Goal: Use online tool/utility: Utilize a website feature to perform a specific function

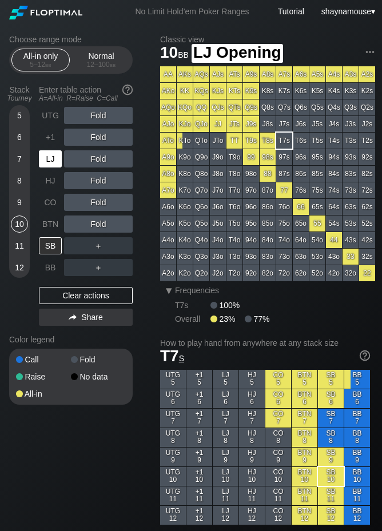
click at [48, 158] on div "LJ" at bounding box center [50, 158] width 23 height 17
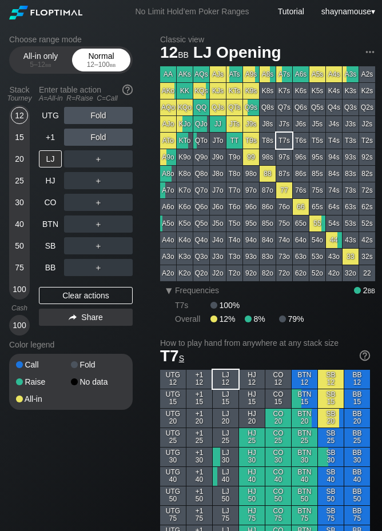
click at [100, 62] on div "12 – 100 bb" at bounding box center [101, 65] width 48 height 8
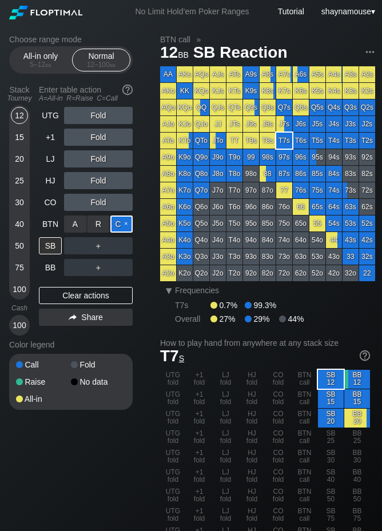
drag, startPoint x: 118, startPoint y: 224, endPoint x: 97, endPoint y: 235, distance: 24.5
click at [118, 223] on div "C ✕" at bounding box center [121, 223] width 22 height 17
click at [75, 298] on div "Clear actions" at bounding box center [86, 295] width 94 height 17
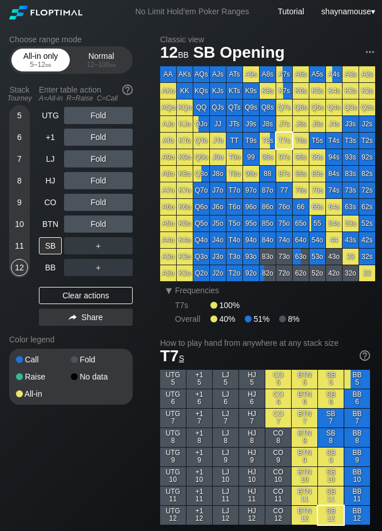
click at [32, 58] on div "All-in only 5 – 12 bb" at bounding box center [40, 60] width 53 height 22
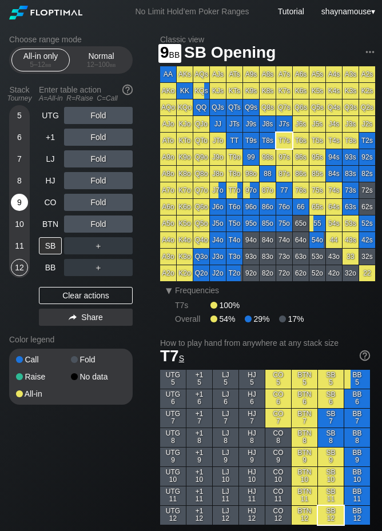
click at [19, 203] on div "9" at bounding box center [19, 202] width 17 height 17
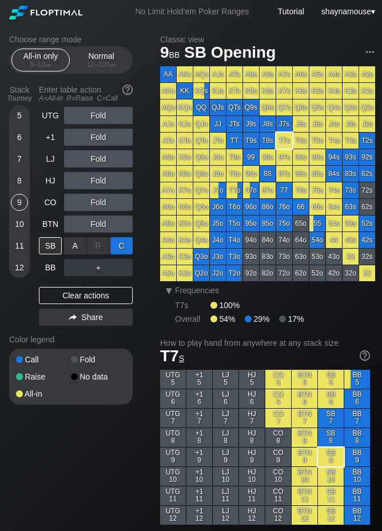
click at [120, 249] on div "C ✕" at bounding box center [121, 245] width 22 height 17
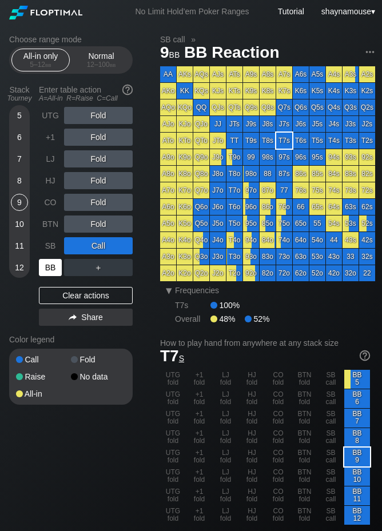
click at [54, 264] on div "BB" at bounding box center [50, 267] width 23 height 17
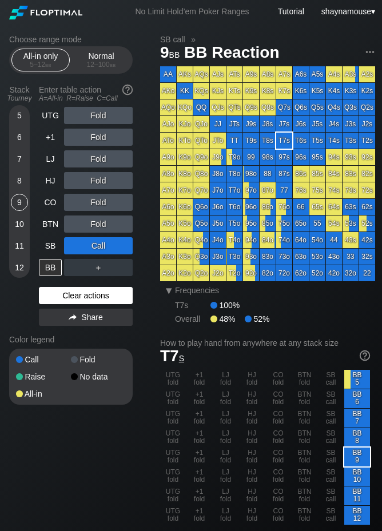
click at [119, 294] on div "Clear actions" at bounding box center [86, 295] width 94 height 17
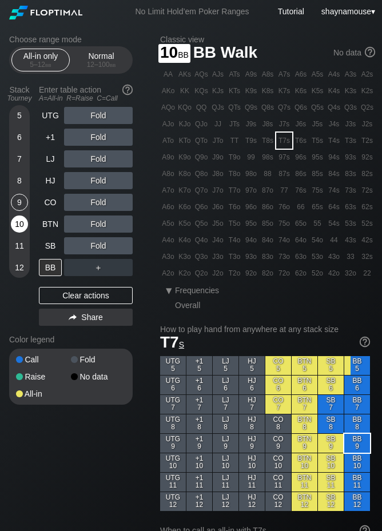
click at [19, 225] on div "10" at bounding box center [19, 223] width 17 height 17
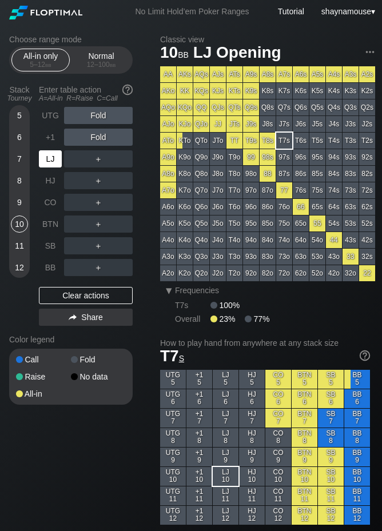
click at [42, 166] on div "LJ" at bounding box center [50, 158] width 23 height 17
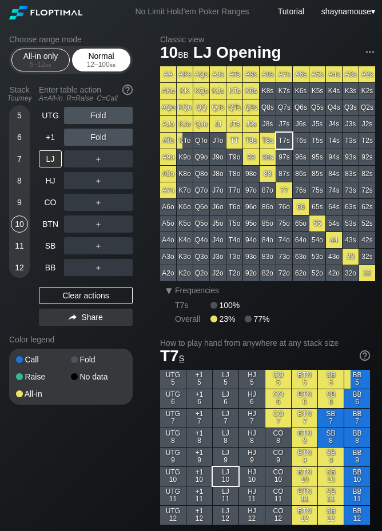
click at [89, 65] on div "12 – 100 bb" at bounding box center [101, 65] width 48 height 8
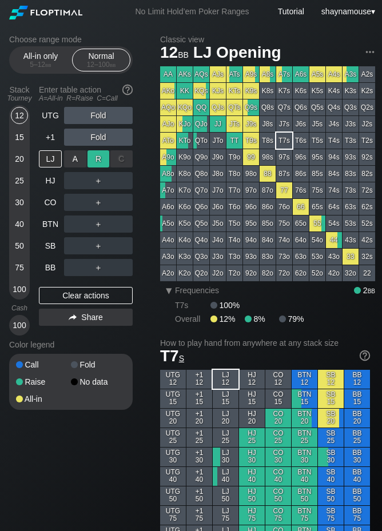
click at [97, 158] on div "R ✕" at bounding box center [98, 158] width 22 height 17
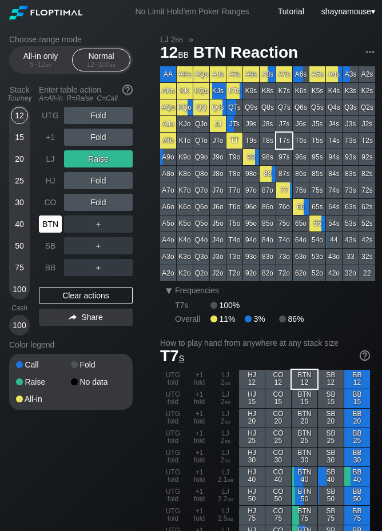
click at [55, 222] on div "BTN" at bounding box center [50, 223] width 23 height 17
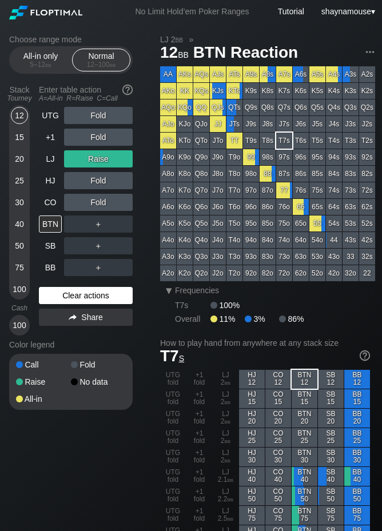
click at [91, 297] on div "Clear actions" at bounding box center [86, 295] width 94 height 17
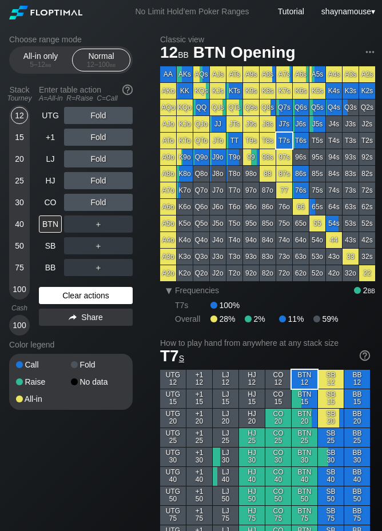
click at [91, 297] on div "Clear actions" at bounding box center [86, 295] width 94 height 17
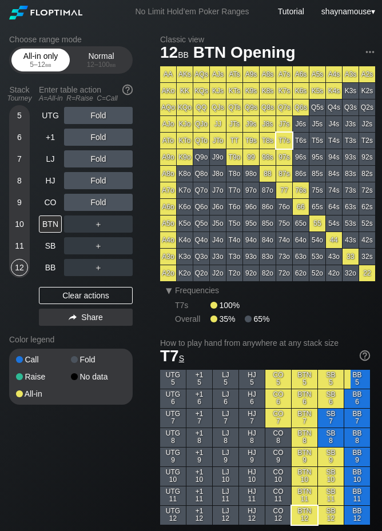
click at [25, 53] on div "All-in only 5 – 12 bb" at bounding box center [40, 60] width 53 height 22
click at [99, 39] on h2 "Choose range mode" at bounding box center [70, 39] width 123 height 9
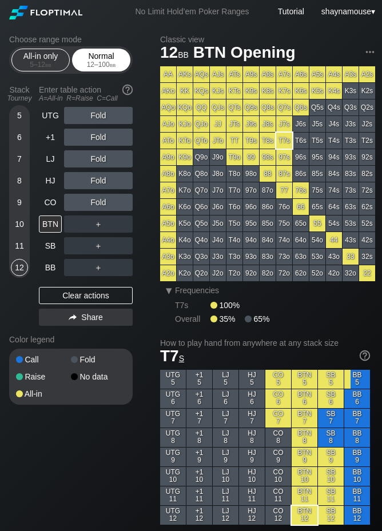
click at [95, 61] on div "12 – 100 bb" at bounding box center [101, 65] width 48 height 8
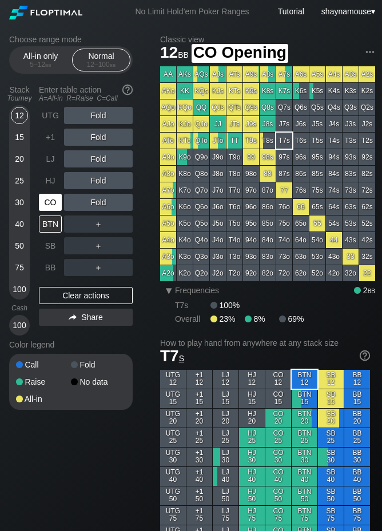
click at [46, 202] on div "CO" at bounding box center [50, 202] width 23 height 17
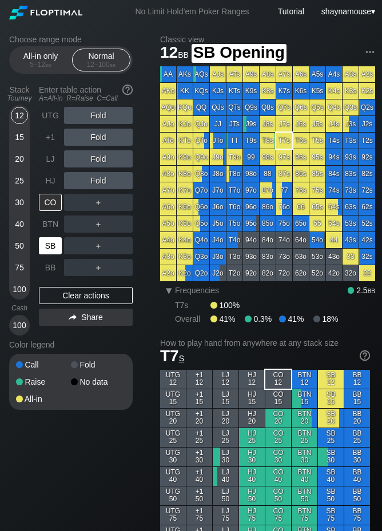
click at [49, 242] on div "SB" at bounding box center [50, 245] width 23 height 17
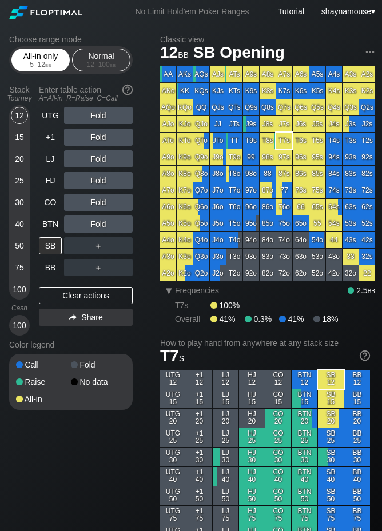
click at [33, 59] on div "All-in only 5 – 12 bb" at bounding box center [40, 60] width 53 height 22
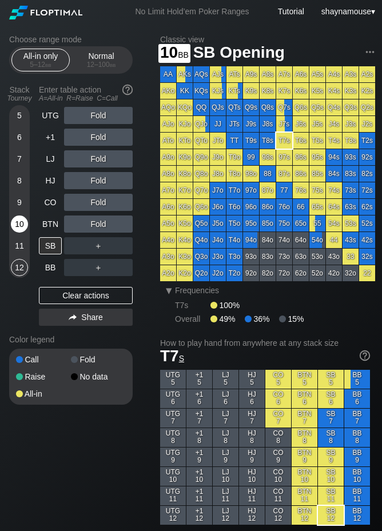
click at [23, 223] on div "10" at bounding box center [19, 223] width 17 height 17
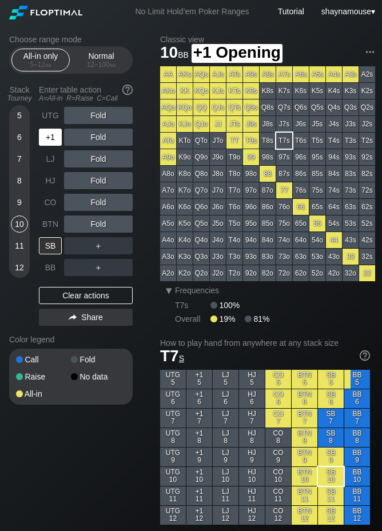
drag, startPoint x: 53, startPoint y: 137, endPoint x: 66, endPoint y: 138, distance: 12.6
click at [54, 137] on div "+1" at bounding box center [50, 137] width 23 height 17
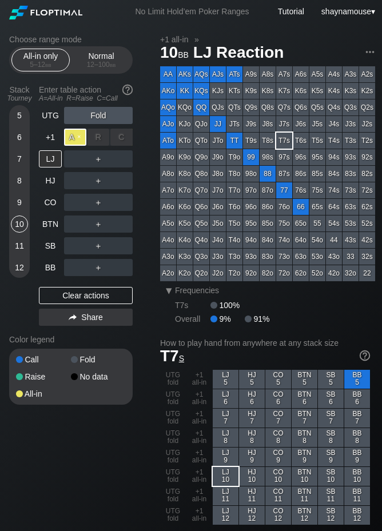
click at [80, 139] on div "A ✕" at bounding box center [75, 137] width 22 height 17
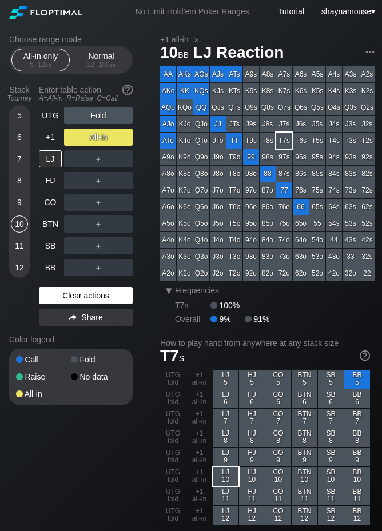
click at [75, 293] on div "Clear actions" at bounding box center [86, 295] width 94 height 17
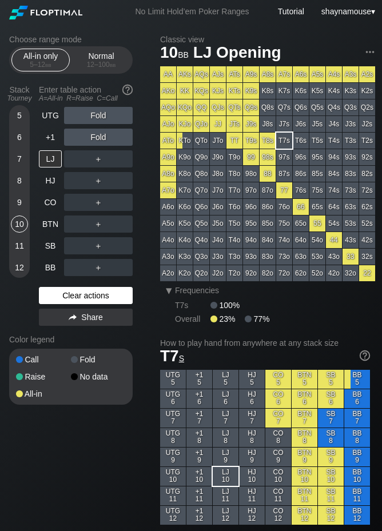
click at [74, 292] on div "Clear actions" at bounding box center [86, 295] width 94 height 17
